Goal: Task Accomplishment & Management: Manage account settings

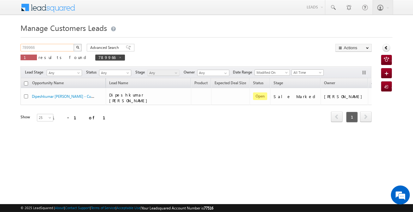
click at [63, 48] on input "789966" at bounding box center [48, 48] width 54 height 8
paste input "878"
type input "788786"
click at [74, 44] on button "button" at bounding box center [78, 48] width 8 height 8
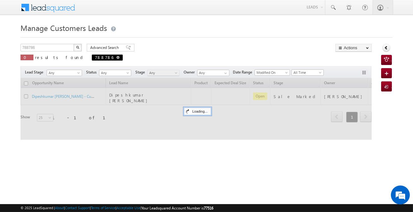
click at [92, 57] on span "788786" at bounding box center [107, 58] width 31 height 6
click at [60, 48] on input "788786" at bounding box center [48, 48] width 54 height 8
click at [77, 46] on img "button" at bounding box center [77, 47] width 3 height 3
click at [116, 57] on span at bounding box center [117, 57] width 3 height 3
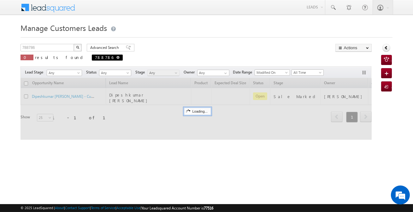
type input "Search Customers Leads"
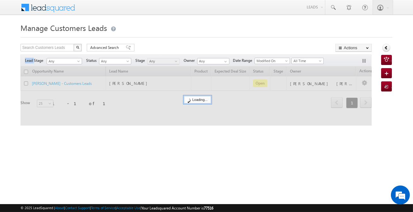
click at [78, 57] on div "Lead Stage Any Any Activity Type Bank Mitra Leads Builders Leads Customers Lead…" at bounding box center [196, 61] width 351 height 12
click at [66, 47] on input "text" at bounding box center [48, 48] width 54 height 8
paste input "788786"
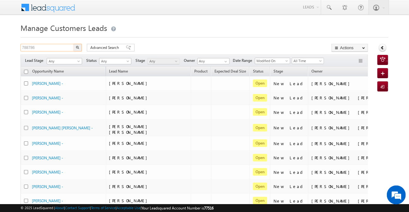
type input "788786"
click at [74, 44] on button "button" at bounding box center [78, 48] width 8 height 8
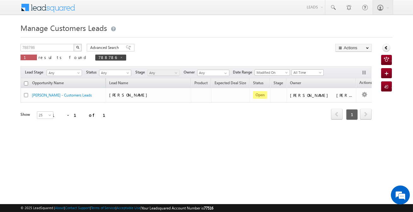
scroll to position [0, 3]
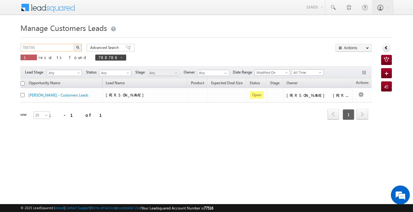
click at [61, 47] on input "788786" at bounding box center [48, 48] width 54 height 8
click at [74, 44] on button "button" at bounding box center [78, 48] width 8 height 8
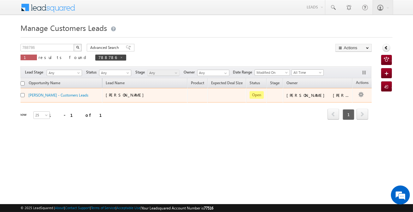
click at [353, 98] on td "Edit Change Owner Change Stage Add Activity Add Task Delete" at bounding box center [366, 95] width 26 height 15
click at [351, 103] on link "Edit" at bounding box center [349, 103] width 32 height 8
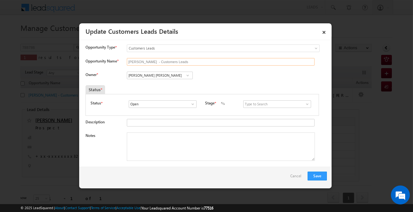
click at [167, 60] on input "Amit Singh - Customers Leads" at bounding box center [221, 62] width 188 height 8
type input "Madhu"
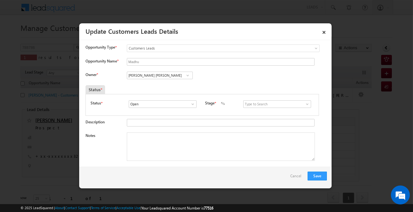
click at [189, 73] on span at bounding box center [188, 75] width 6 height 5
paste input "[PERSON_NAME]"
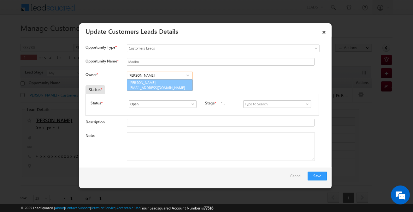
click at [167, 84] on link "Abhishek Yadav abhishek.yadav1@sgrlimited.in" at bounding box center [160, 85] width 66 height 12
type input "[PERSON_NAME]"
click at [268, 104] on input at bounding box center [277, 104] width 68 height 8
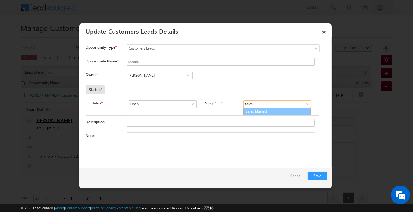
click at [262, 113] on link "Sales Marked" at bounding box center [277, 111] width 68 height 7
type input "Sales Marked"
click at [170, 152] on textarea "Notes" at bounding box center [221, 147] width 188 height 28
paste textarea "Top-up case 10 lakh required he said he want visit [DATE] 2 pm / Sabji Mandi, n…"
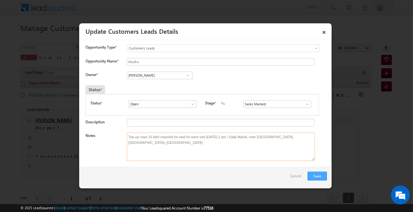
type textarea "Top-up case 10 lakh required he said he want visit [DATE] 2 pm / Sabji Mandi, n…"
click at [325, 175] on button "Save" at bounding box center [317, 176] width 19 height 9
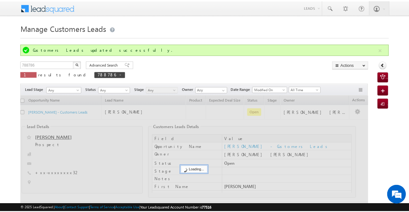
scroll to position [0, 0]
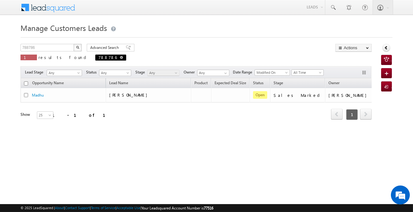
click at [120, 58] on span at bounding box center [121, 57] width 3 height 3
type input "Search Customers Leads"
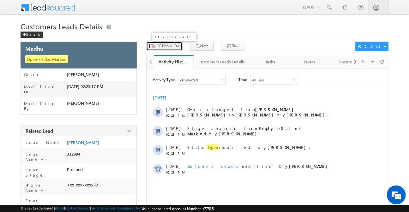
click at [163, 45] on span "CC Phone Call" at bounding box center [168, 46] width 23 height 6
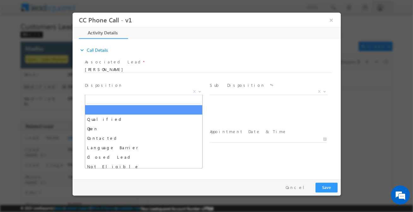
click at [138, 89] on span "X" at bounding box center [144, 92] width 118 height 6
select select "[EMAIL_ADDRESS][DOMAIN_NAME]"
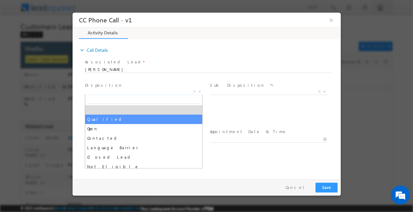
drag, startPoint x: 136, startPoint y: 113, endPoint x: 136, endPoint y: 117, distance: 4.7
select select "Qualified"
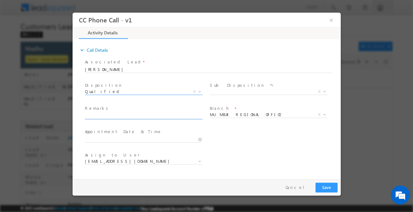
drag, startPoint x: 136, startPoint y: 117, endPoint x: 167, endPoint y: 114, distance: 30.8
click at [136, 118] on input "text" at bounding box center [143, 116] width 117 height 6
click at [231, 96] on span at bounding box center [268, 99] width 116 height 7
click at [232, 93] on span "X" at bounding box center [269, 92] width 118 height 6
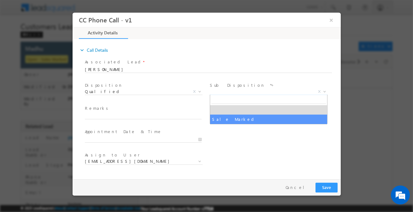
select select "Sale Marked"
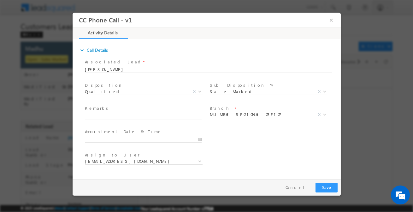
click at [232, 110] on span "Branch *" at bounding box center [268, 108] width 116 height 7
click at [230, 115] on span "MUMBAI REGIONAL OFFICE" at bounding box center [261, 115] width 103 height 6
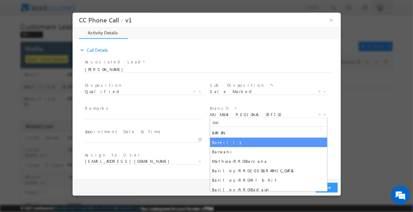
type input "bar"
select select "Bareilly"
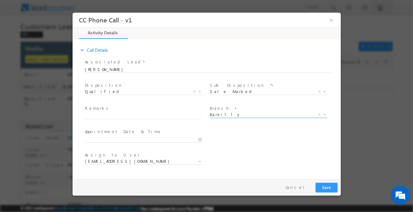
click at [124, 112] on div "Remarks *" at bounding box center [146, 112] width 122 height 15
click at [125, 115] on input "text" at bounding box center [143, 116] width 117 height 6
paste input "788786"
type input "788786"
select select "[EMAIL_ADDRESS][DOMAIN_NAME]"
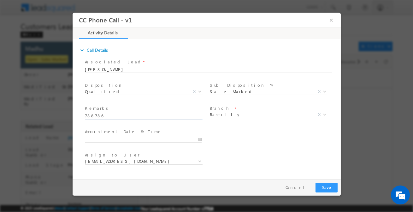
click at [149, 117] on input "788786" at bounding box center [143, 116] width 117 height 6
paste input "Top-up case 10 lakh required he said he want visit [DATE] 2 pm / Sabji Mandi, n…"
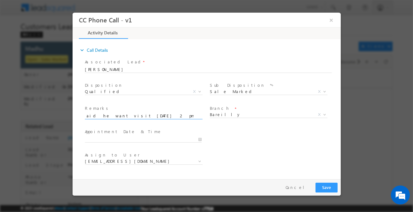
type input "Top-up case 10 lakh required he said he want visit [DATE] 2 pm / Sabji Mandi, n…"
click at [325, 186] on button "Save" at bounding box center [326, 188] width 22 height 10
